Goal: Task Accomplishment & Management: Use online tool/utility

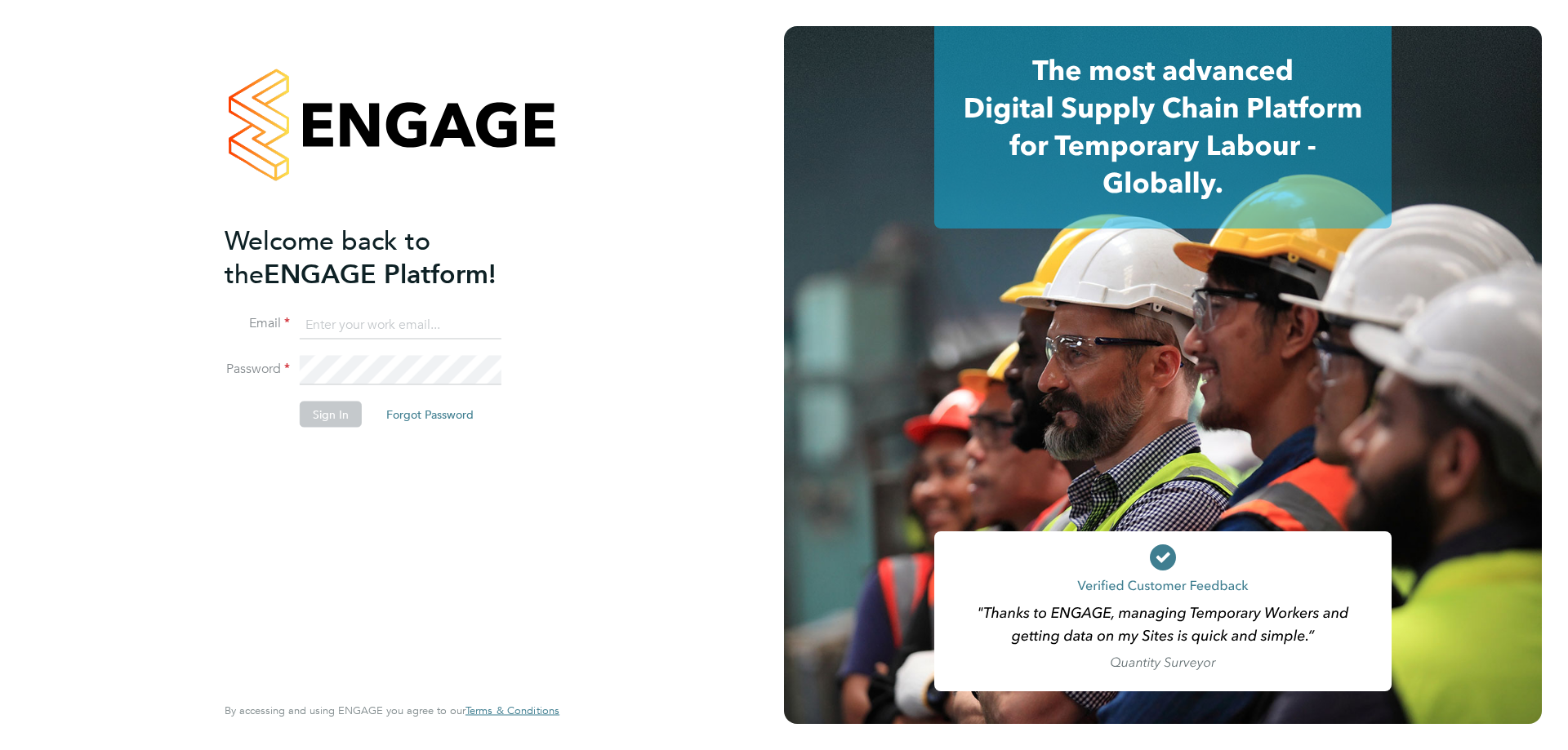
click at [351, 319] on input at bounding box center [401, 325] width 202 height 30
type input "ruth.nicholas@torus.co.uk"
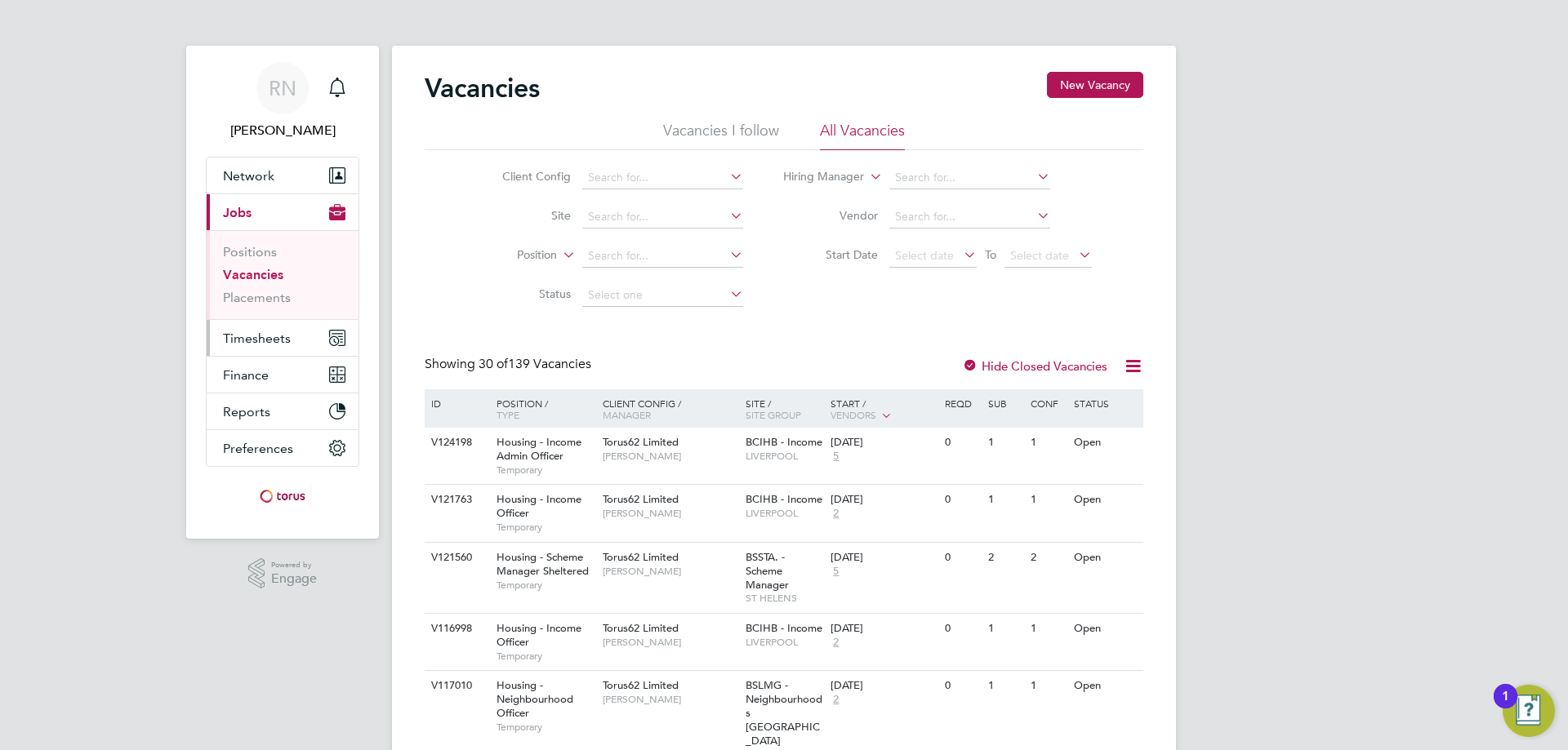
click at [251, 334] on span "Timesheets" at bounding box center [257, 338] width 68 height 16
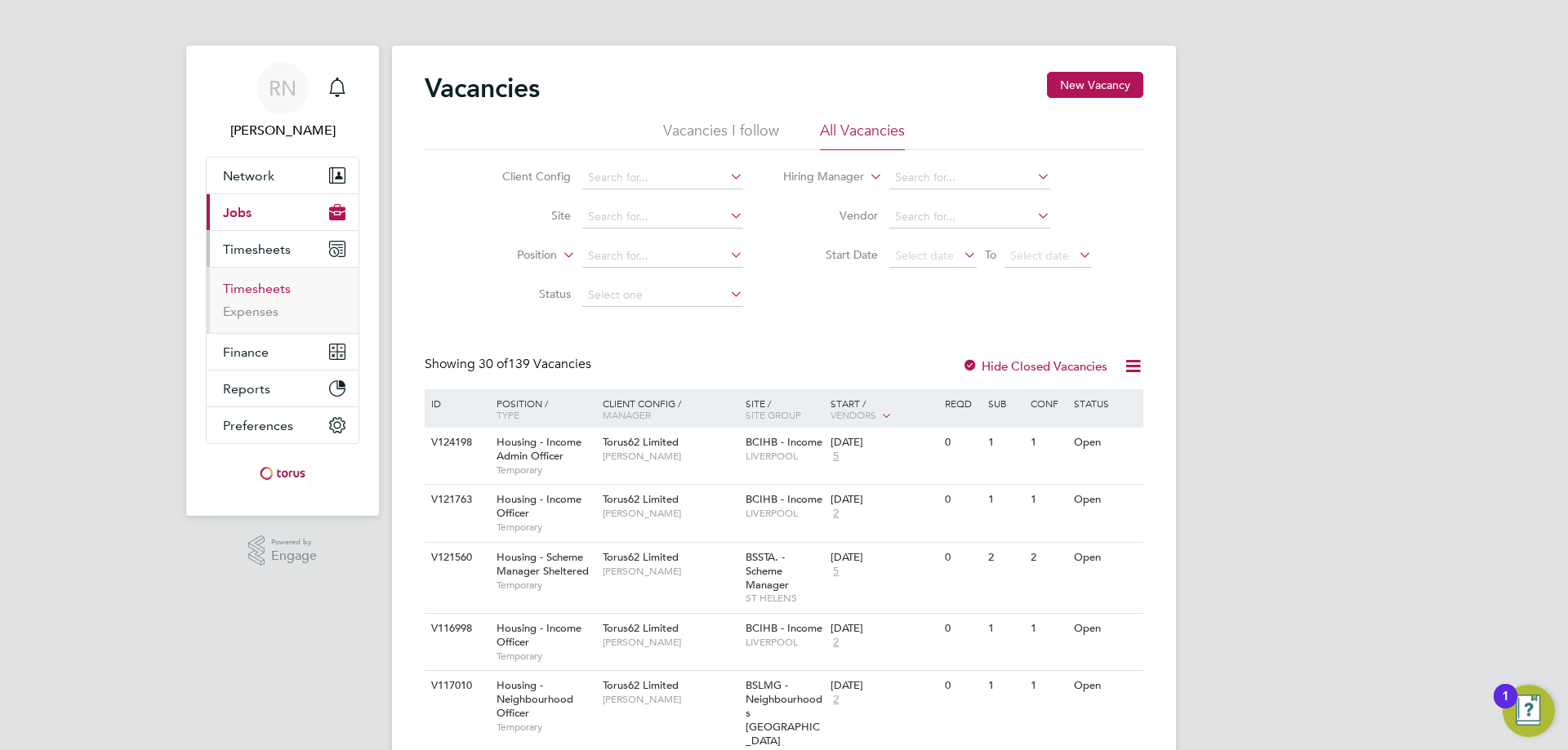
click at [259, 286] on link "Timesheets" at bounding box center [257, 288] width 68 height 16
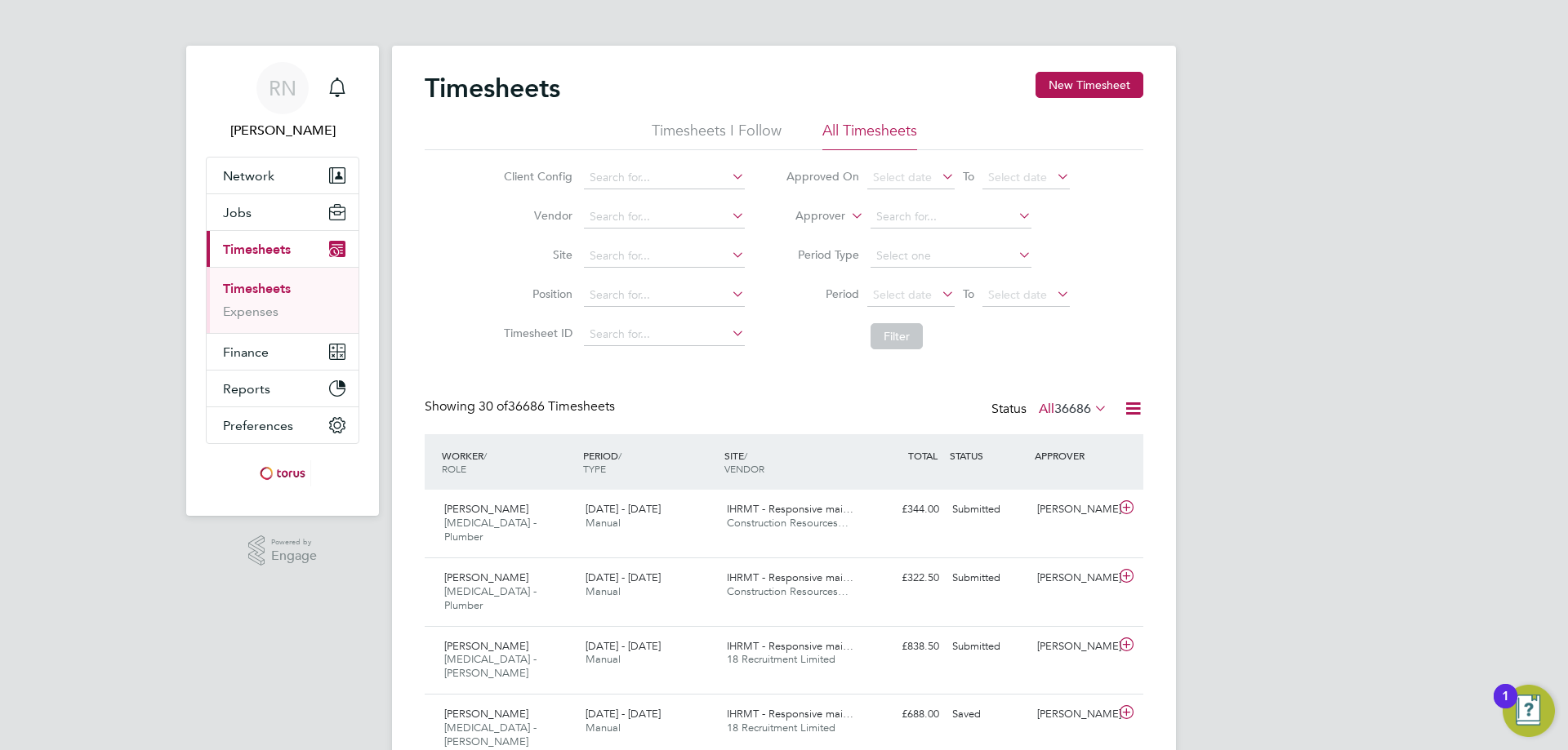
click at [728, 175] on icon at bounding box center [728, 176] width 0 height 23
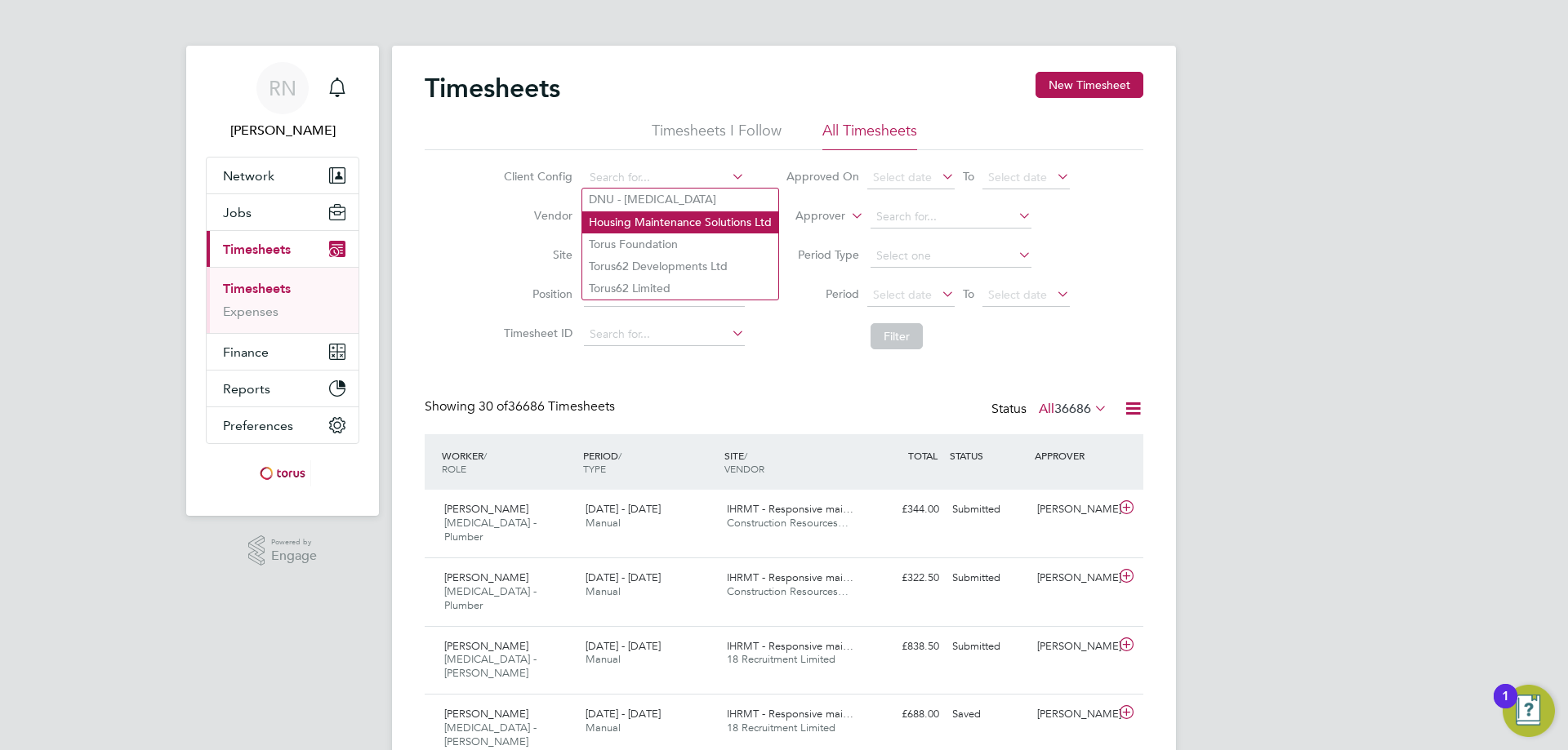
click at [714, 219] on li "Housing Maintenance Solutions Ltd" at bounding box center [681, 222] width 196 height 22
type input "Housing Maintenance Solutions Ltd"
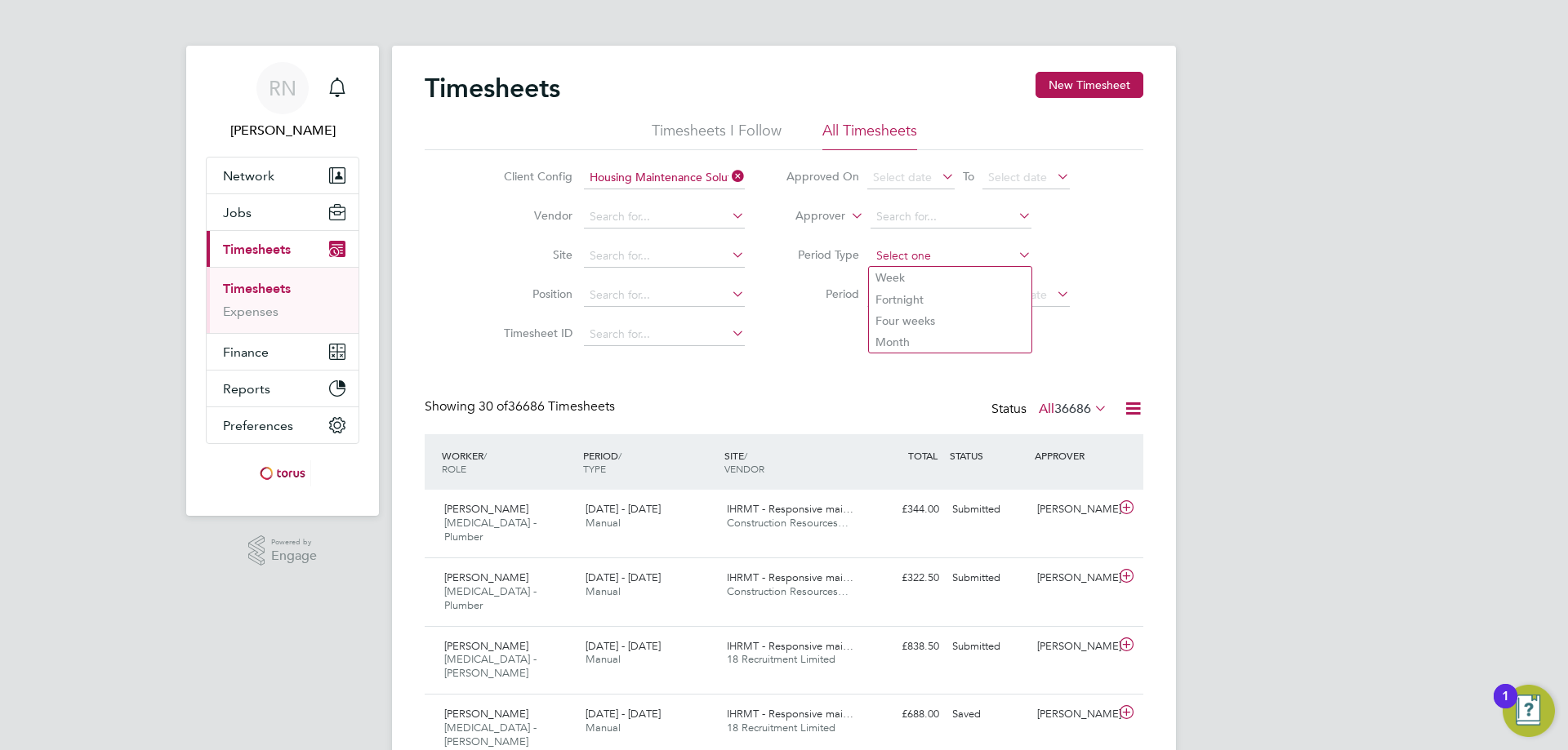
click at [928, 258] on input at bounding box center [951, 256] width 161 height 23
click at [897, 279] on li "Week" at bounding box center [949, 277] width 162 height 21
type input "Week"
click at [938, 288] on icon at bounding box center [938, 294] width 0 height 23
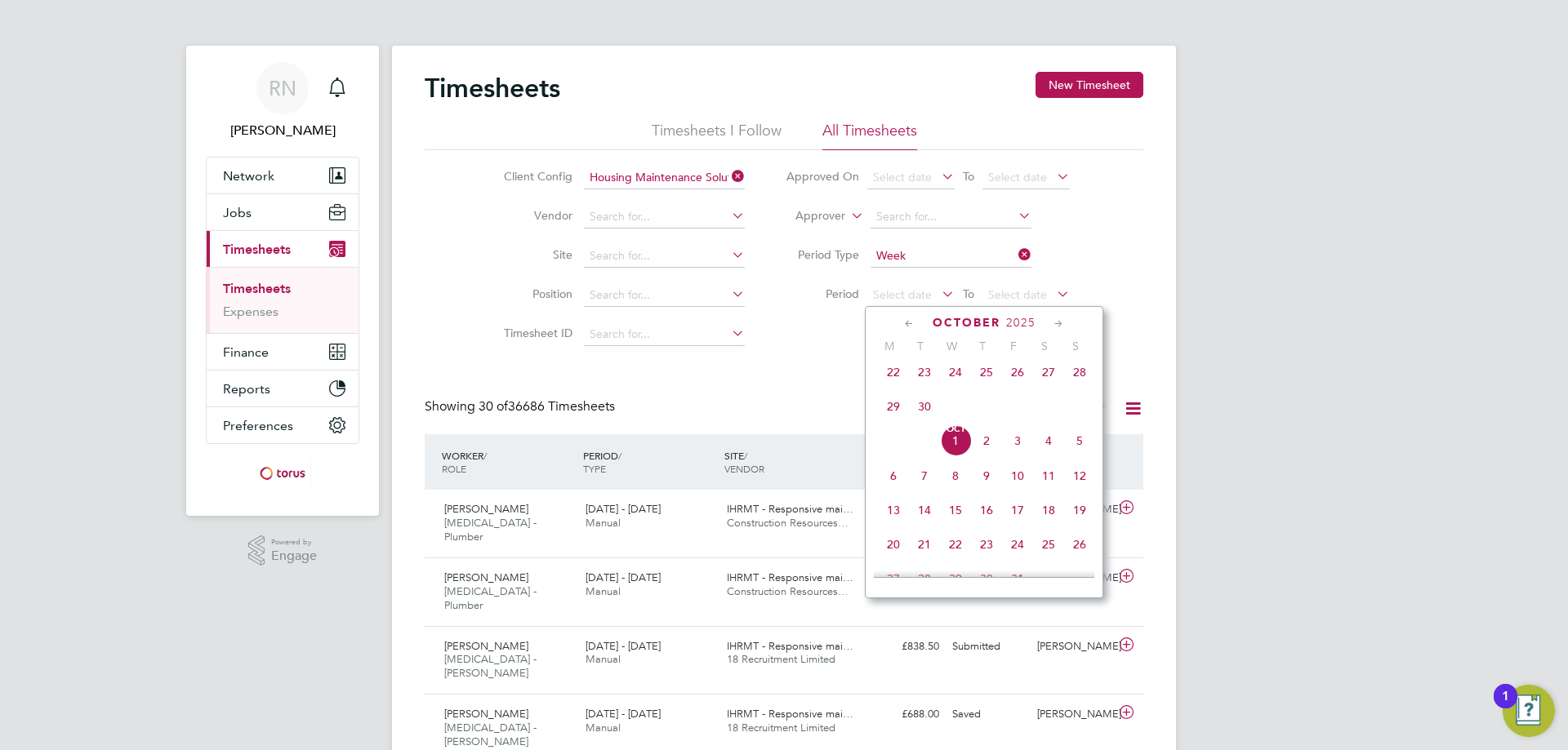
click at [906, 320] on icon at bounding box center [909, 323] width 16 height 18
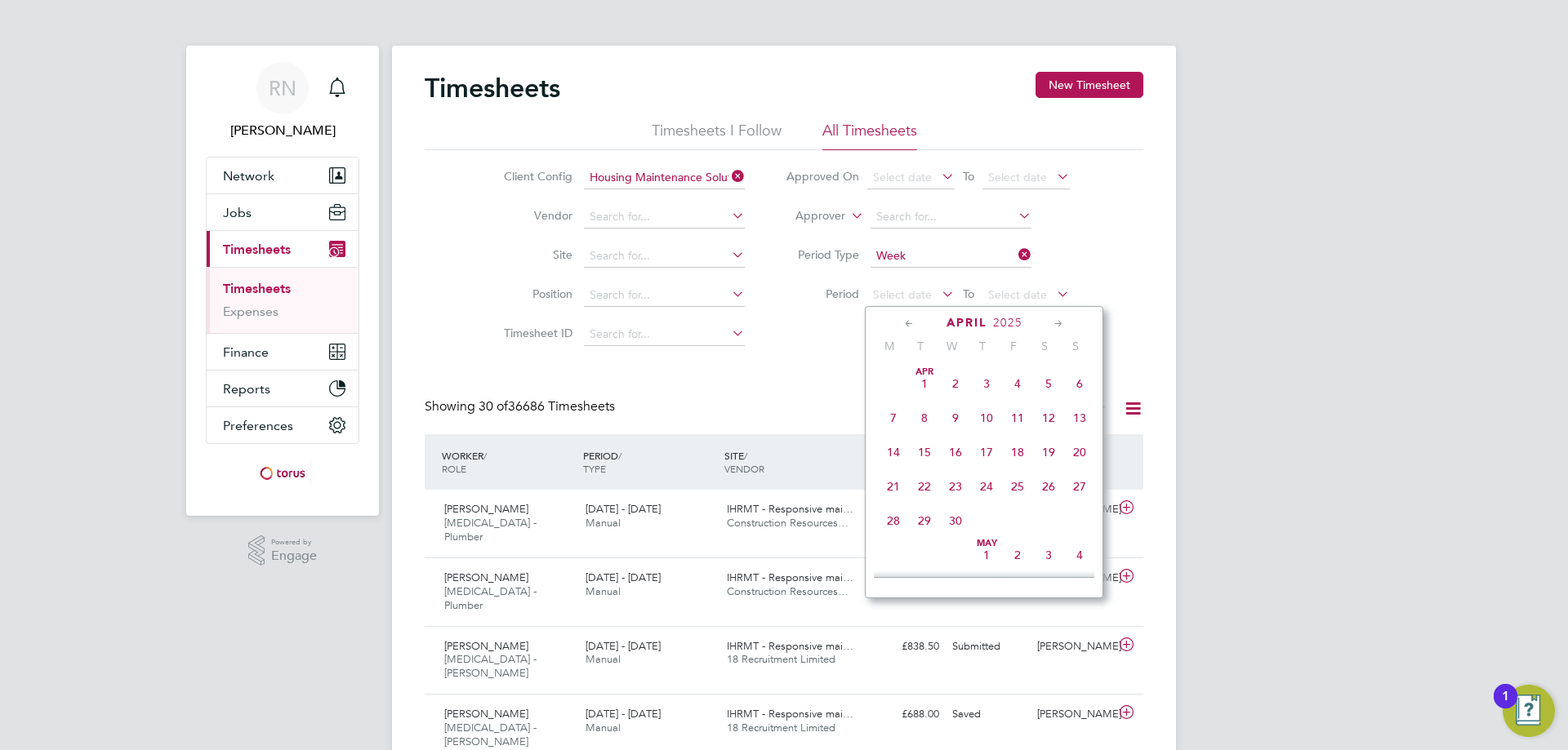
click at [920, 379] on span "[DATE]" at bounding box center [923, 383] width 31 height 31
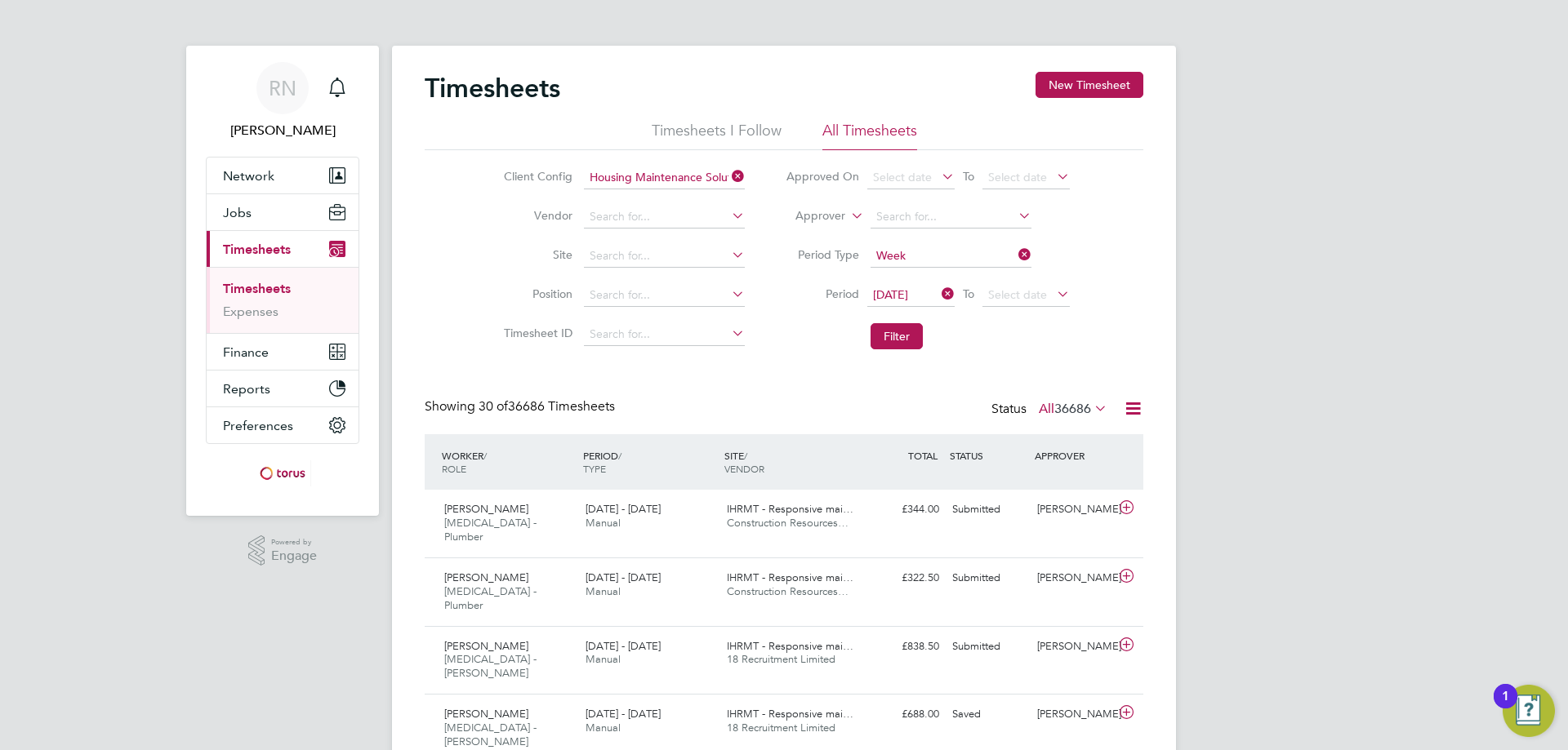
click at [1053, 293] on icon at bounding box center [1053, 294] width 0 height 23
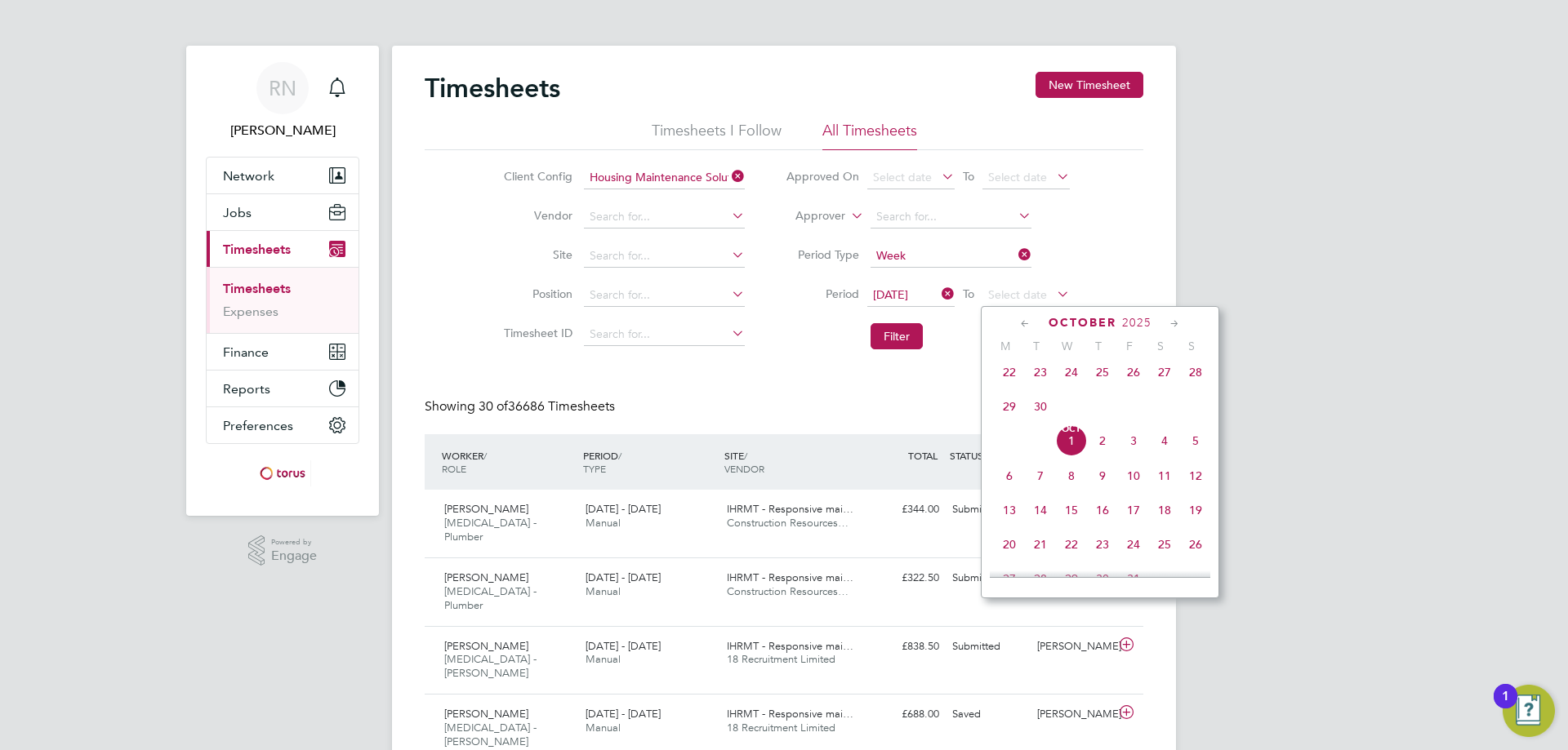
click at [1042, 416] on span "30" at bounding box center [1039, 406] width 31 height 31
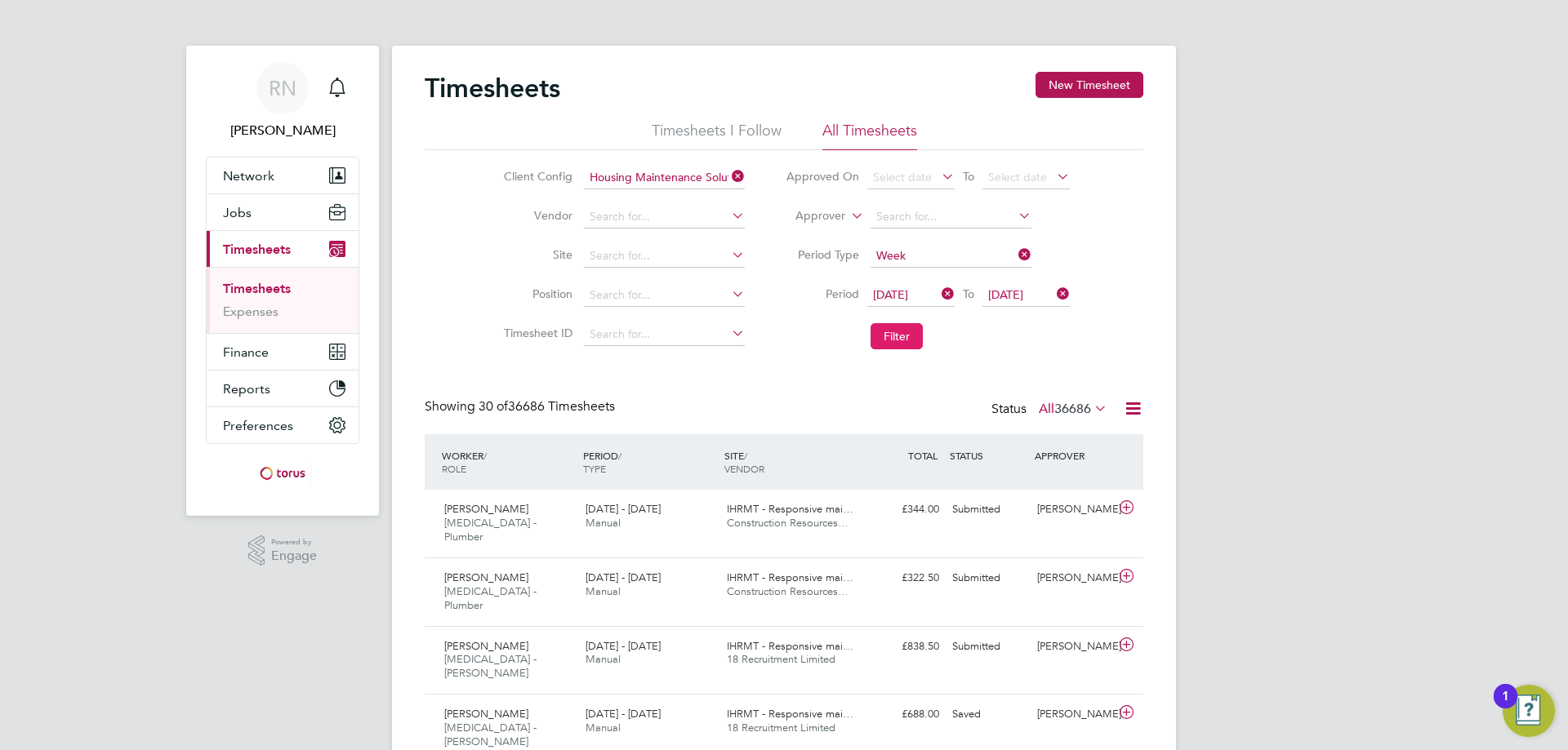
click at [903, 335] on button "Filter" at bounding box center [897, 336] width 52 height 26
click at [1091, 406] on icon at bounding box center [1091, 407] width 0 height 23
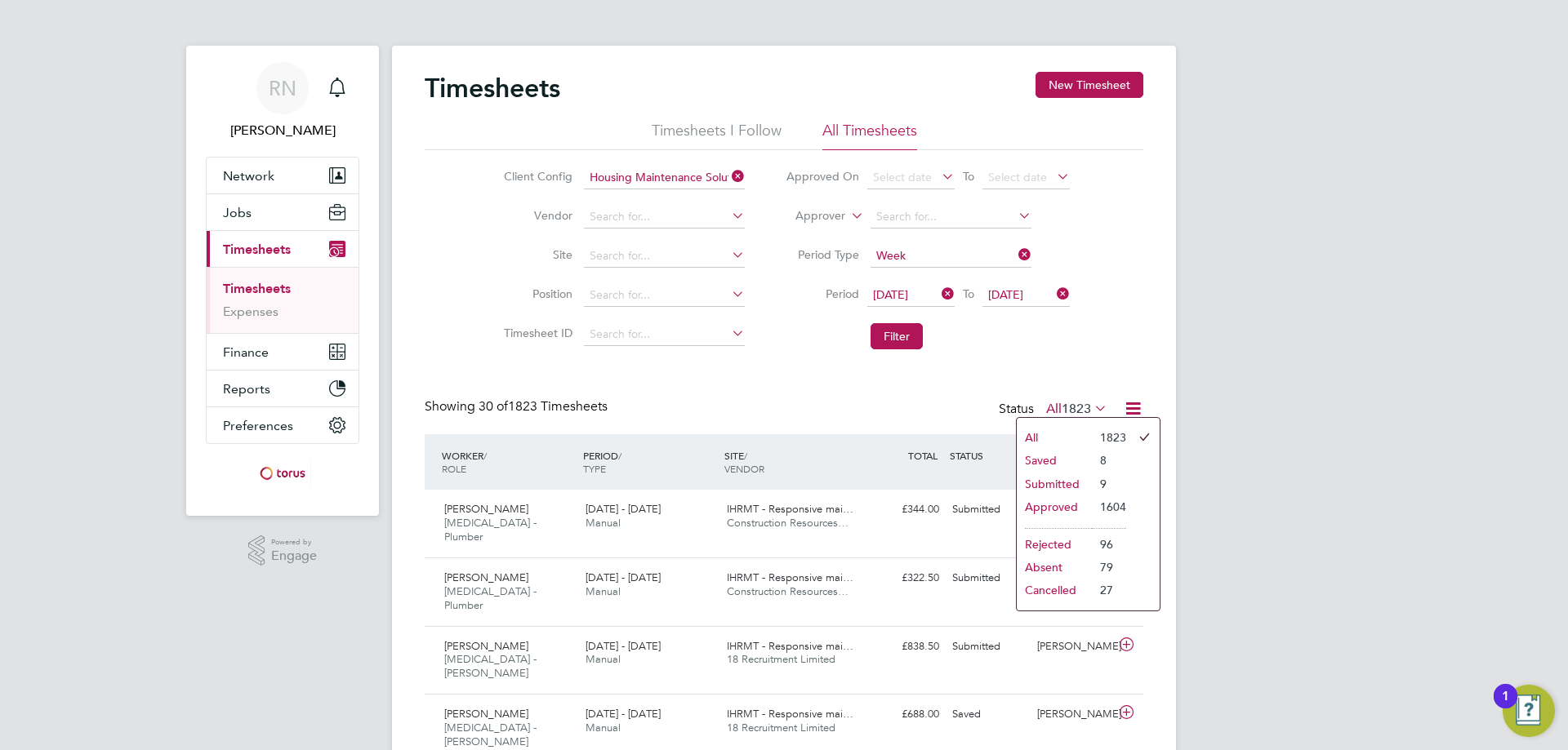
click at [1133, 404] on icon at bounding box center [1133, 408] width 20 height 20
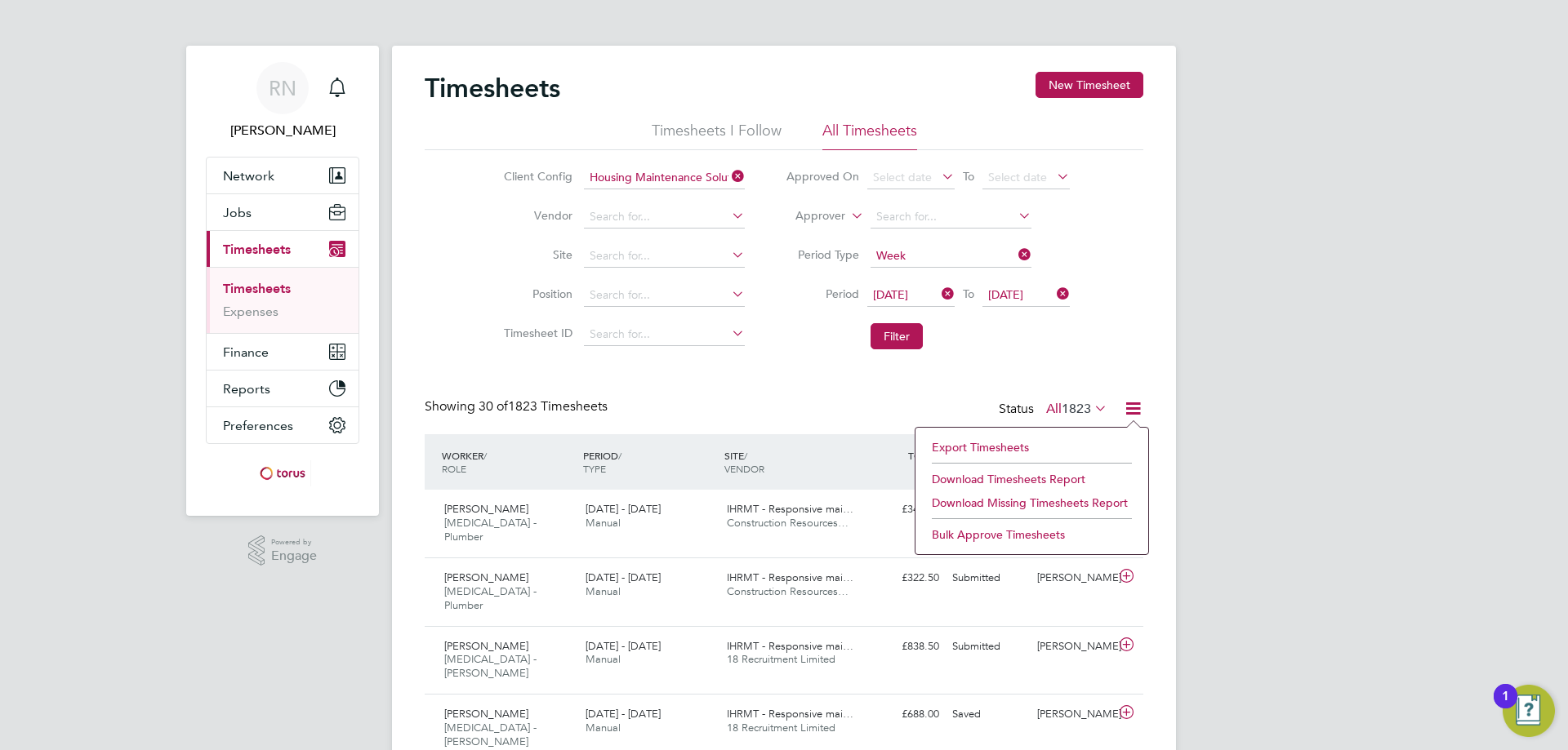
click at [1026, 477] on li "Download Timesheets Report" at bounding box center [1032, 479] width 217 height 23
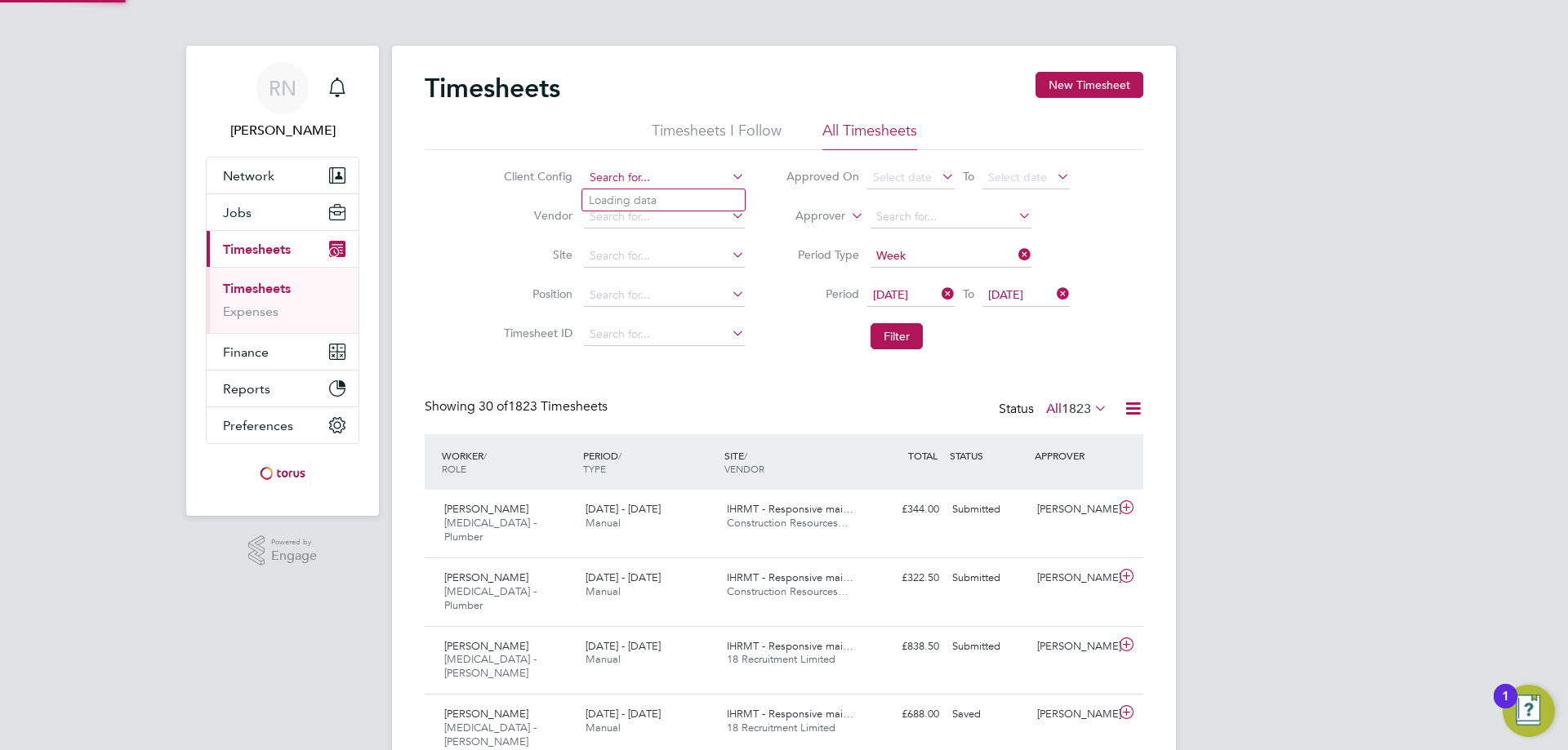
click at [712, 170] on input at bounding box center [664, 178] width 161 height 23
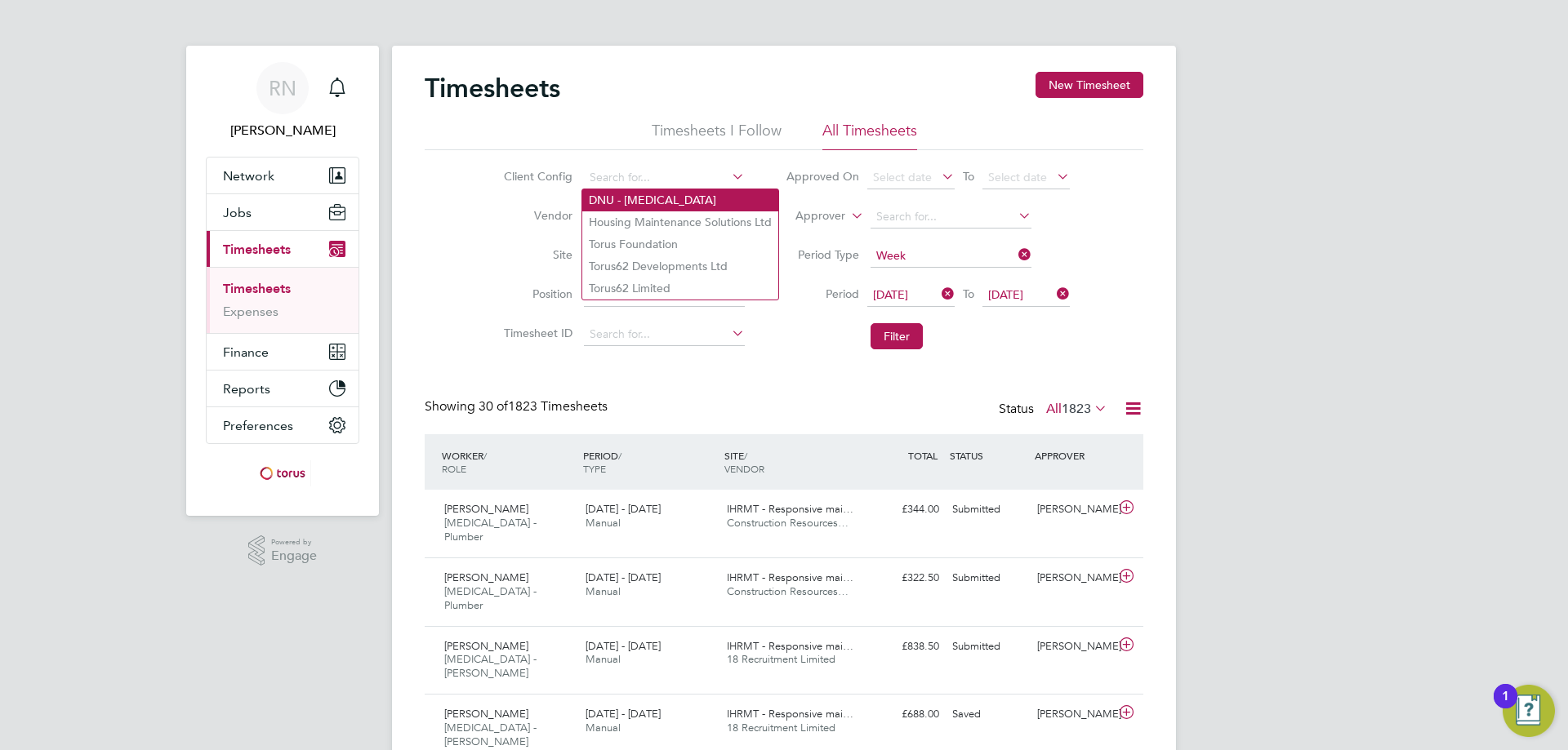
click at [644, 192] on li "DNU - [MEDICAL_DATA]" at bounding box center [681, 201] width 196 height 22
type input "DNU - [MEDICAL_DATA]"
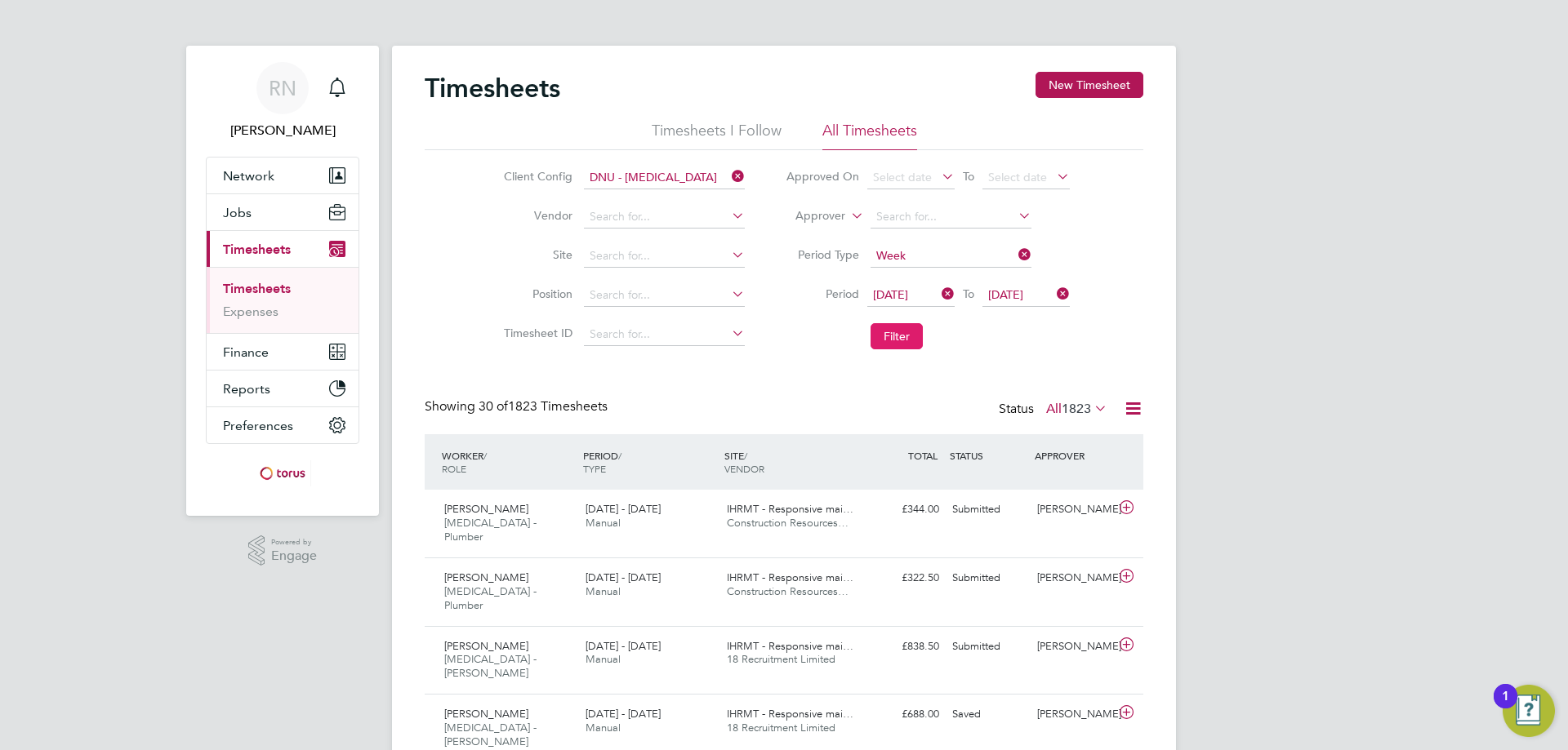
click at [893, 332] on button "Filter" at bounding box center [897, 336] width 52 height 26
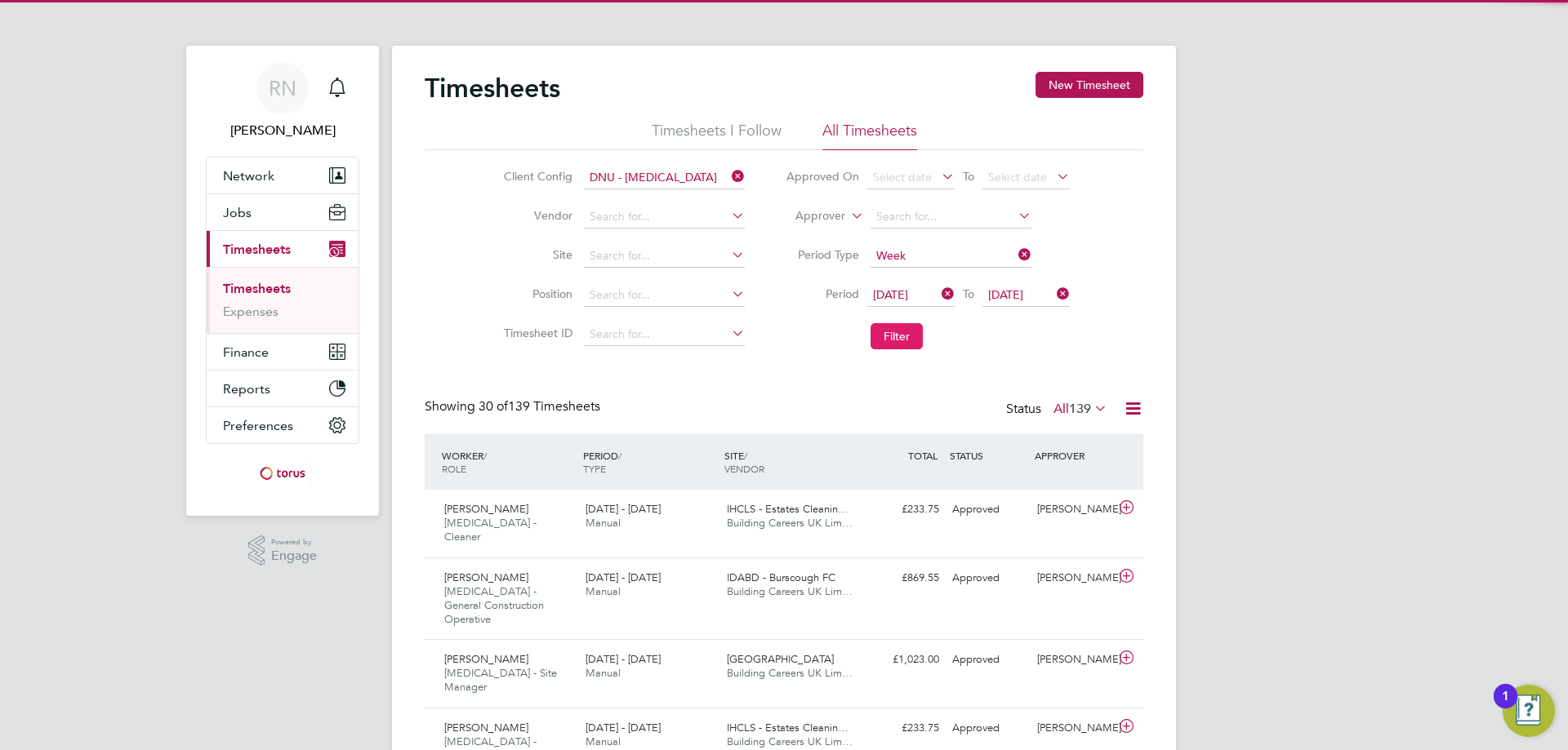
scroll to position [42, 142]
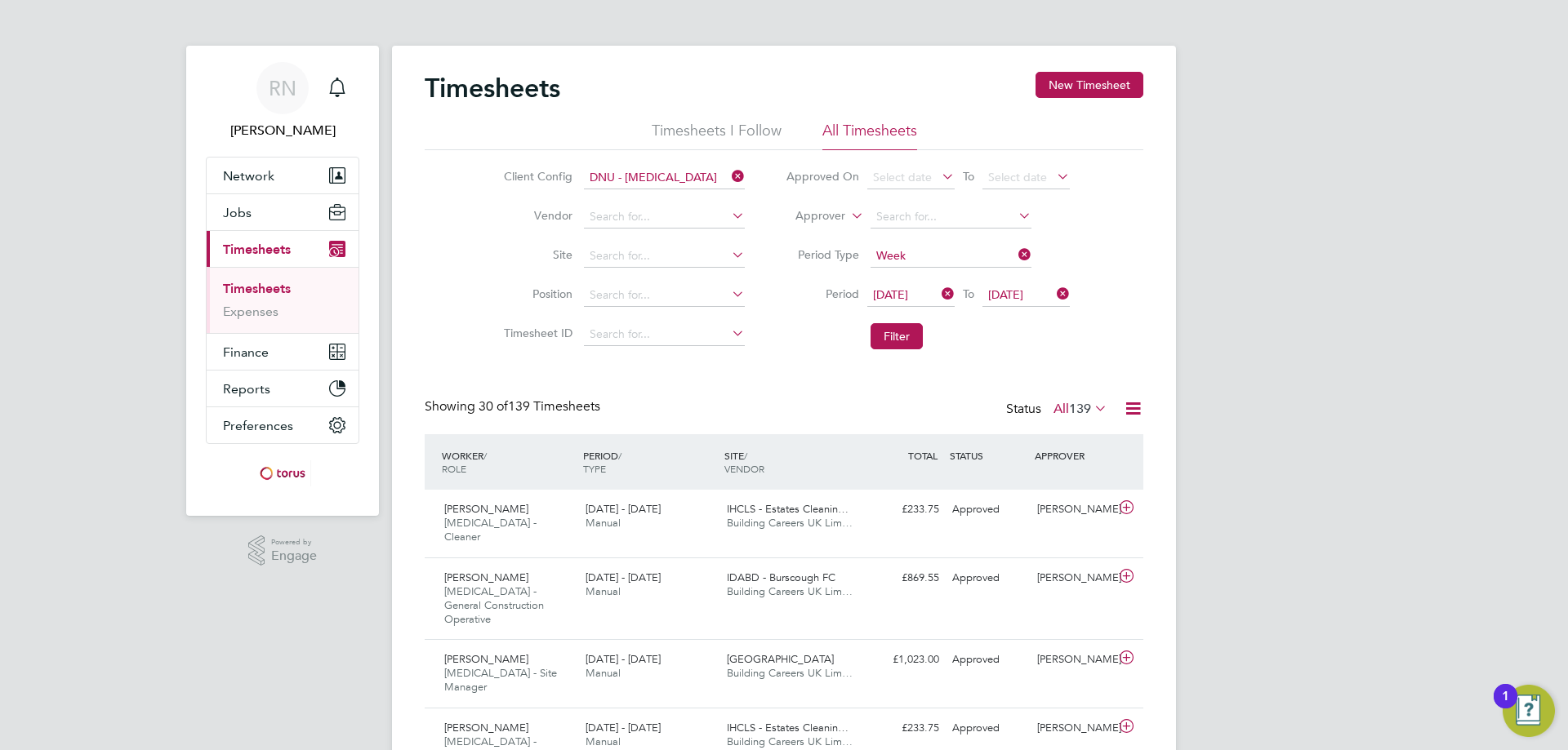
click at [1134, 403] on icon at bounding box center [1133, 408] width 20 height 20
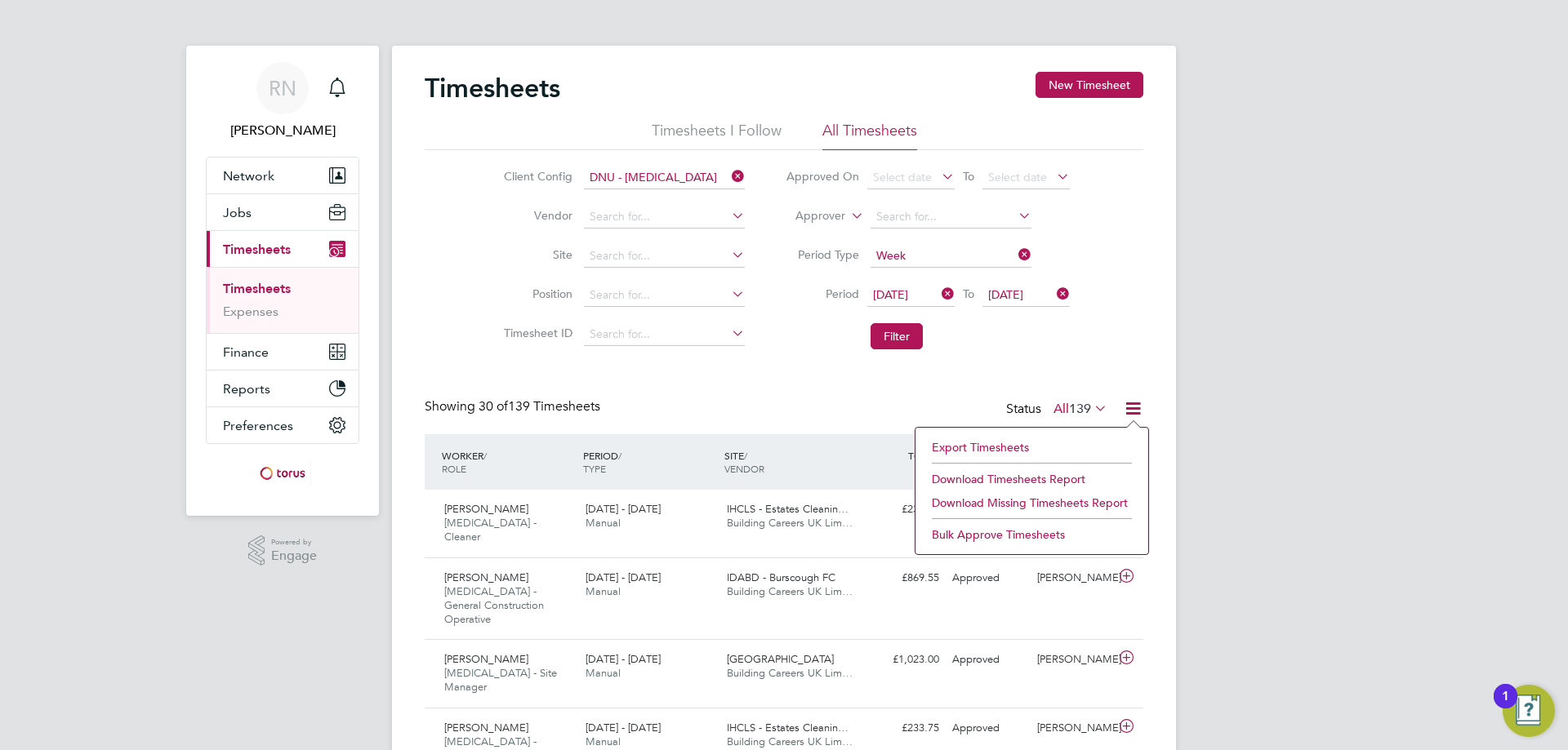
click at [1082, 475] on li "Download Timesheets Report" at bounding box center [1032, 479] width 217 height 23
